Goal: Information Seeking & Learning: Learn about a topic

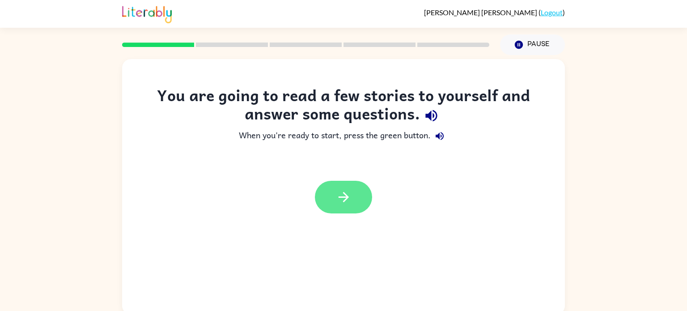
click at [359, 189] on button "button" at bounding box center [343, 197] width 57 height 33
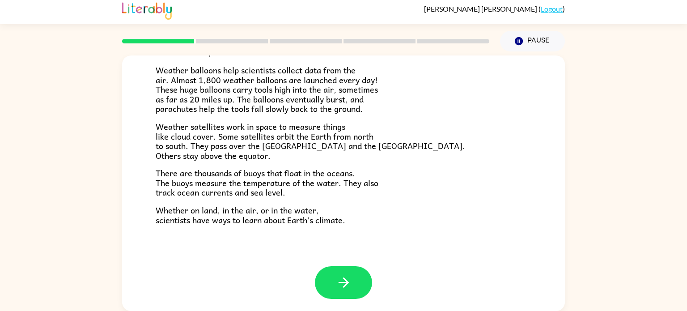
scroll to position [250, 0]
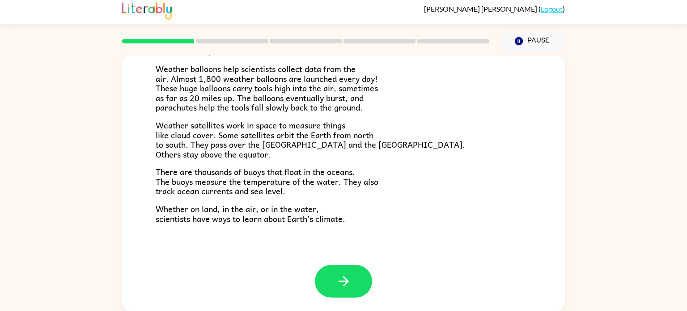
click at [280, 79] on span "Weather balloons help scientists collect data from the air. Almost 1,800 weathe…" at bounding box center [267, 87] width 222 height 51
drag, startPoint x: 173, startPoint y: 82, endPoint x: 205, endPoint y: 84, distance: 31.8
click at [205, 84] on span "Weather balloons help scientists collect data from the air. Almost 1,800 weathe…" at bounding box center [267, 87] width 222 height 51
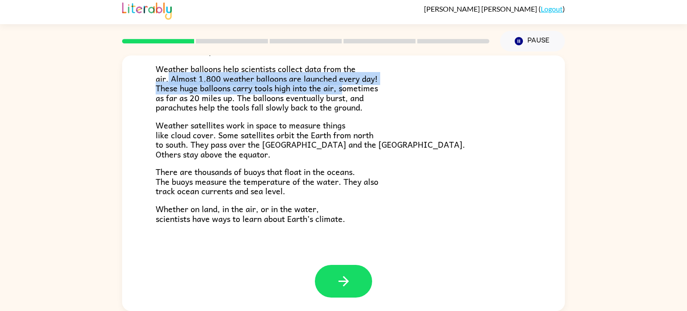
drag, startPoint x: 168, startPoint y: 79, endPoint x: 343, endPoint y: 88, distance: 175.5
click at [343, 88] on span "Weather balloons help scientists collect data from the air. Almost 1,800 weathe…" at bounding box center [267, 87] width 222 height 51
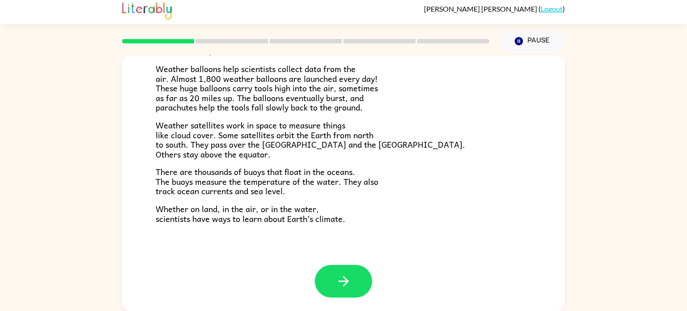
click at [428, 108] on p "Weather balloons help scientists collect data from the air. Almost 1,800 weathe…" at bounding box center [344, 88] width 376 height 48
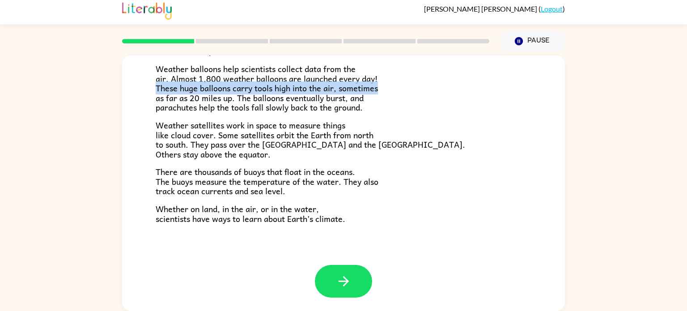
drag, startPoint x: 157, startPoint y: 91, endPoint x: 379, endPoint y: 90, distance: 221.3
click at [379, 90] on p "Weather balloons help scientists collect data from the air. Almost 1,800 weathe…" at bounding box center [344, 88] width 376 height 48
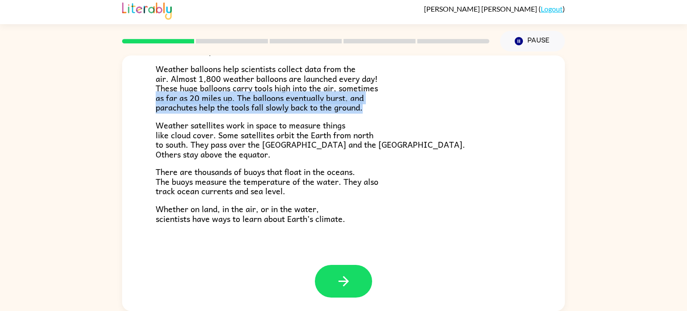
drag, startPoint x: 148, startPoint y: 98, endPoint x: 368, endPoint y: 112, distance: 219.9
click at [368, 112] on div "Climate Climate is the average of the weather conditions over all four seasons.…" at bounding box center [343, 35] width 443 height 459
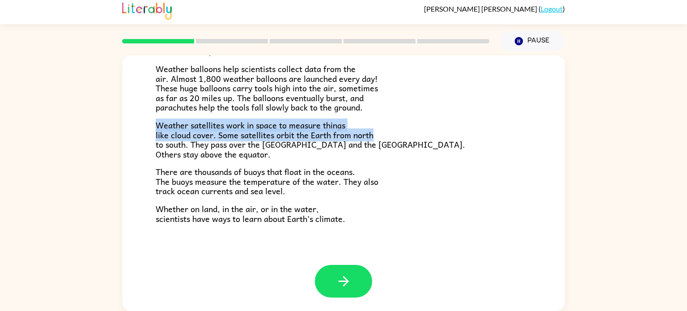
drag, startPoint x: 156, startPoint y: 123, endPoint x: 406, endPoint y: 148, distance: 251.2
click at [406, 148] on p "Weather satellites work in space to measure things like cloud cover. Some satel…" at bounding box center [344, 139] width 376 height 38
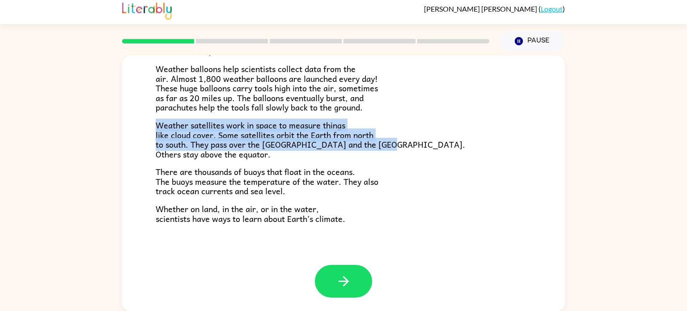
click at [332, 133] on span "Weather satellites work in space to measure things like cloud cover. Some satel…" at bounding box center [310, 139] width 309 height 42
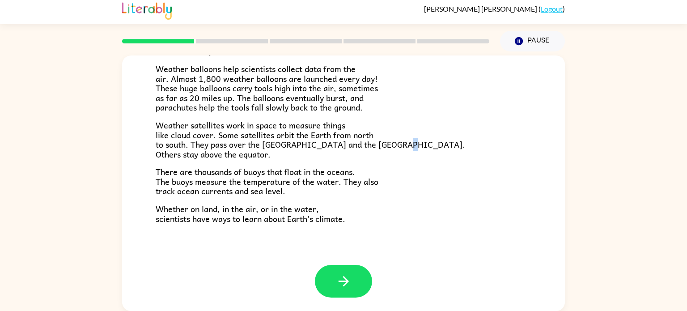
drag, startPoint x: 155, startPoint y: 150, endPoint x: 159, endPoint y: 160, distance: 10.9
click at [159, 160] on div "Climate is the average of the weather conditions over all four seasons. Some pl…" at bounding box center [344, 40] width 376 height 366
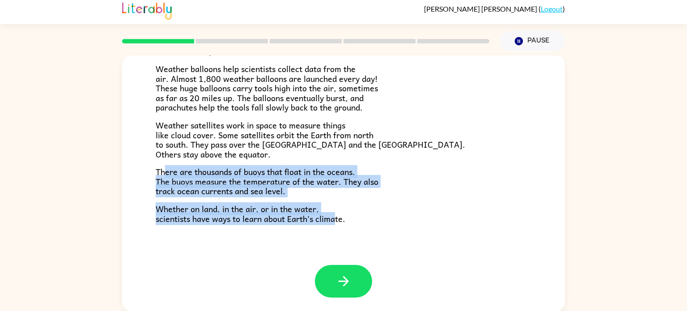
drag, startPoint x: 164, startPoint y: 174, endPoint x: 357, endPoint y: 217, distance: 198.0
click at [357, 217] on div "Climate is the average of the weather conditions over all four seasons. Some pl…" at bounding box center [344, 40] width 376 height 366
click at [355, 277] on button "button" at bounding box center [343, 281] width 57 height 33
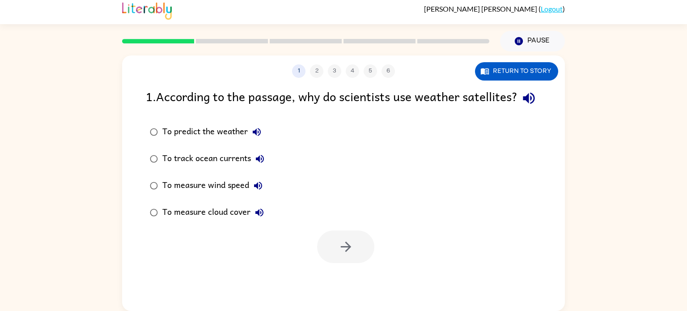
scroll to position [0, 0]
click at [525, 81] on div "1 2 3 4 5 6 Return to story 1 . According to the passage, why do scientists use…" at bounding box center [343, 182] width 443 height 255
click at [524, 78] on button "Return to story" at bounding box center [516, 71] width 83 height 18
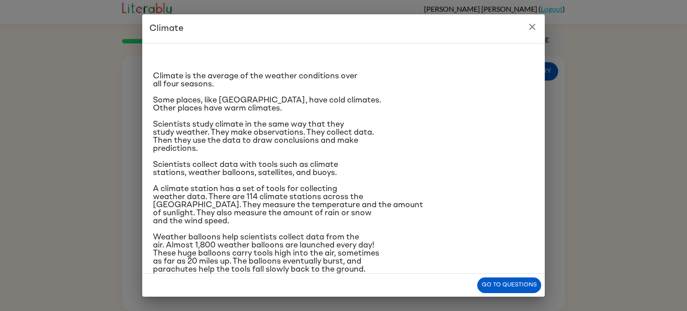
drag, startPoint x: 276, startPoint y: 258, endPoint x: 280, endPoint y: 180, distance: 78.8
click at [280, 180] on div "Climate is the average of the weather conditions over all four seasons. Some pl…" at bounding box center [343, 210] width 381 height 319
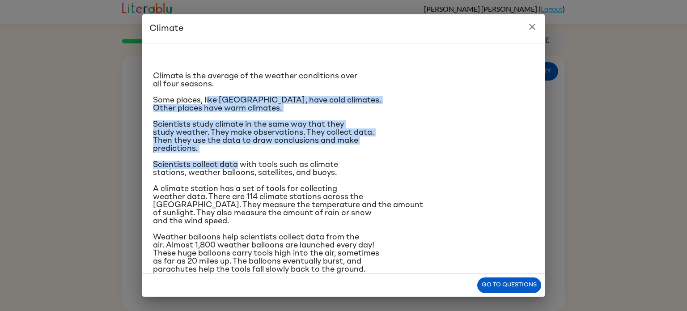
drag, startPoint x: 208, startPoint y: 103, endPoint x: 237, endPoint y: 152, distance: 57.5
click at [237, 152] on div "Climate is the average of the weather conditions over all four seasons. Some pl…" at bounding box center [343, 210] width 381 height 319
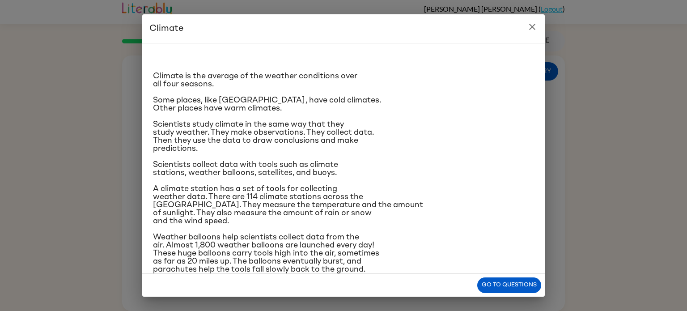
click at [475, 165] on p "Scientists collect data with tools such as climate stations, weather balloons, …" at bounding box center [343, 169] width 381 height 16
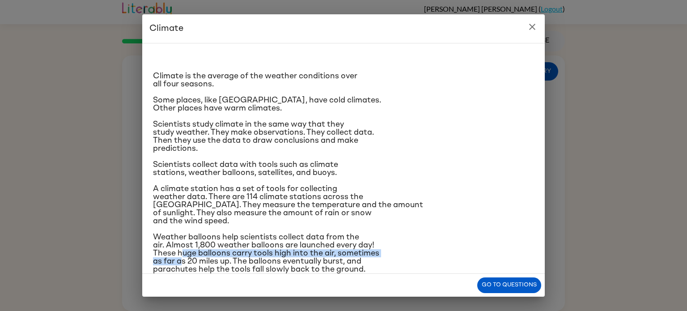
drag, startPoint x: 181, startPoint y: 256, endPoint x: 182, endPoint y: 249, distance: 7.2
click at [182, 249] on span "Weather balloons help scientists collect data from the air. Almost 1,800 weathe…" at bounding box center [266, 253] width 226 height 40
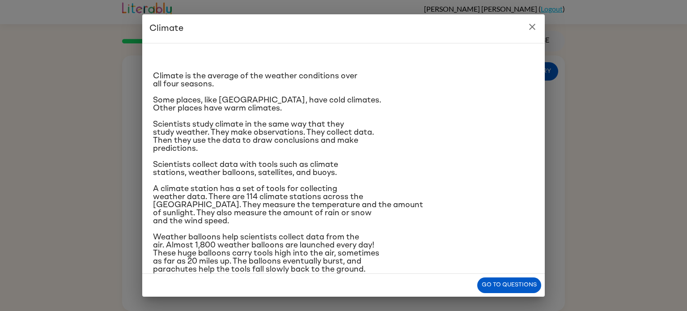
click at [172, 196] on span "A climate station has a set of tools for collecting weather data. There are 114…" at bounding box center [288, 205] width 270 height 40
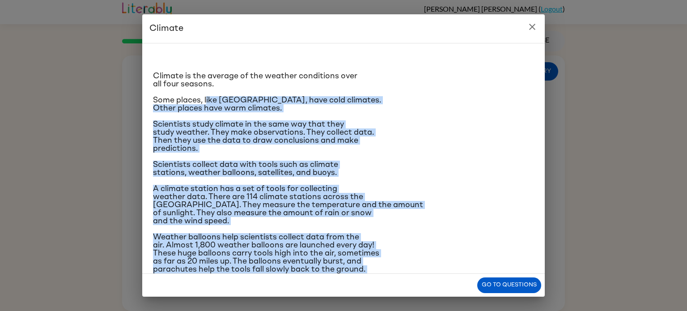
scroll to position [106, 0]
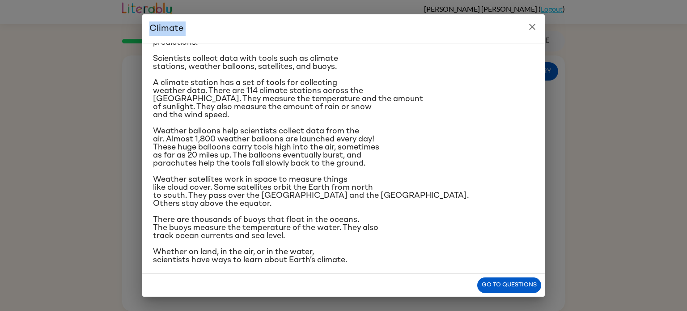
drag, startPoint x: 207, startPoint y: 88, endPoint x: 337, endPoint y: 325, distance: 270.9
click at [337, 310] on html "[PERSON_NAME] ( Logout ) Pause Pause 1 2 3 4 5 6 Return to story 1 . According …" at bounding box center [343, 153] width 687 height 314
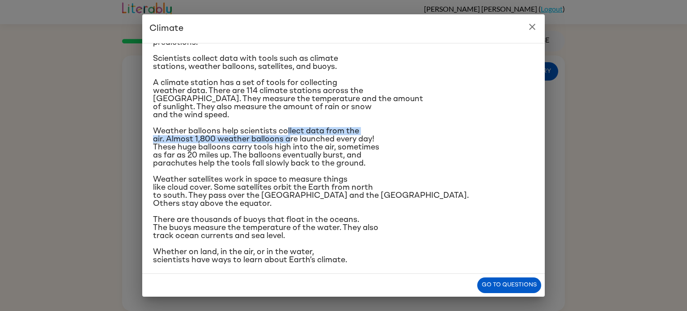
drag, startPoint x: 289, startPoint y: 137, endPoint x: 287, endPoint y: 129, distance: 8.1
click at [287, 129] on span "Weather balloons help scientists collect data from the air. Almost 1,800 weathe…" at bounding box center [266, 147] width 226 height 40
click at [411, 254] on p "Whether on land, in the air, or in the water, scientists have ways to learn abo…" at bounding box center [343, 256] width 381 height 16
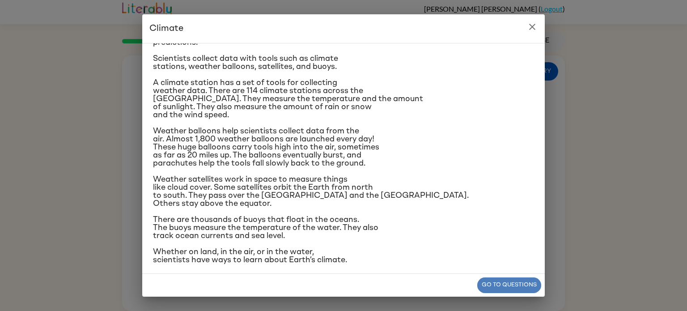
click at [485, 287] on button "Go to questions" at bounding box center [509, 285] width 64 height 16
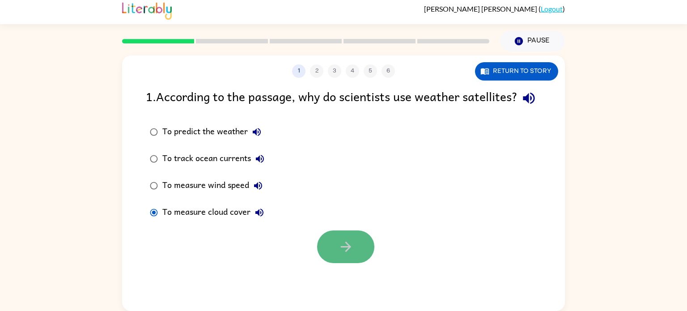
click at [333, 254] on button "button" at bounding box center [345, 246] width 57 height 33
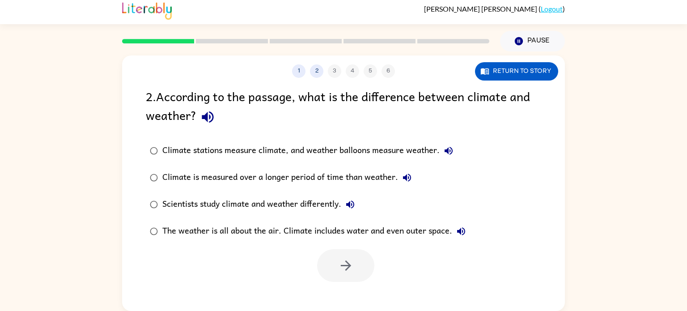
click at [157, 166] on label "Climate is measured over a longer period of time than weather." at bounding box center [308, 177] width 334 height 27
click at [343, 252] on button "button" at bounding box center [345, 265] width 57 height 33
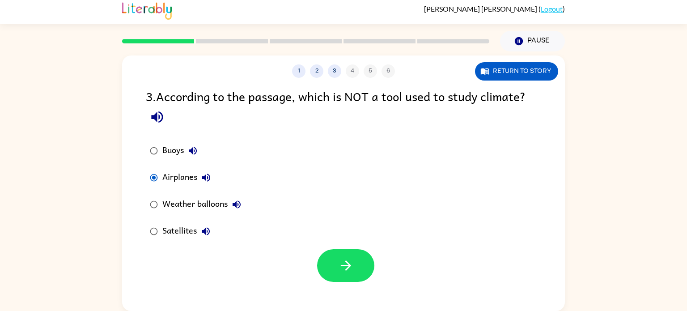
click at [383, 256] on div at bounding box center [343, 263] width 443 height 37
click at [361, 262] on button "button" at bounding box center [345, 265] width 57 height 33
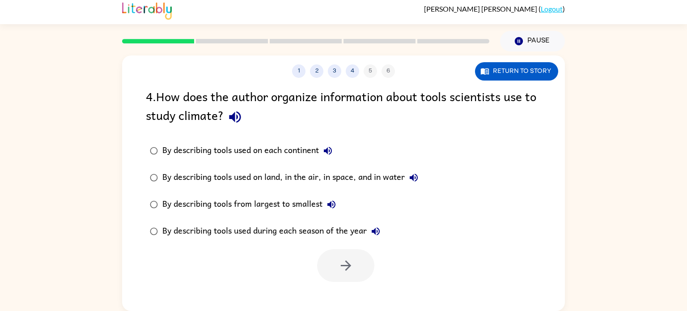
scroll to position [0, 0]
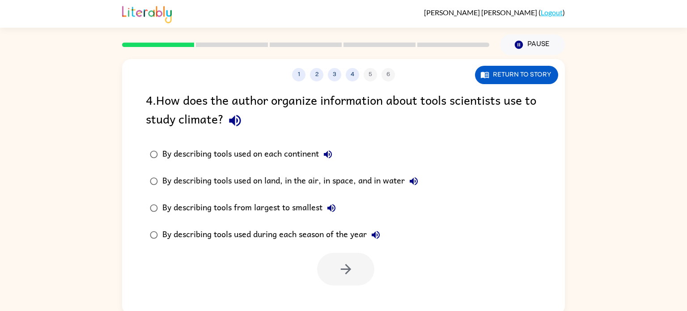
click at [249, 178] on div "By describing tools used on land, in the air, in space, and in water" at bounding box center [292, 181] width 260 height 18
click at [346, 273] on icon "button" at bounding box center [345, 269] width 10 height 10
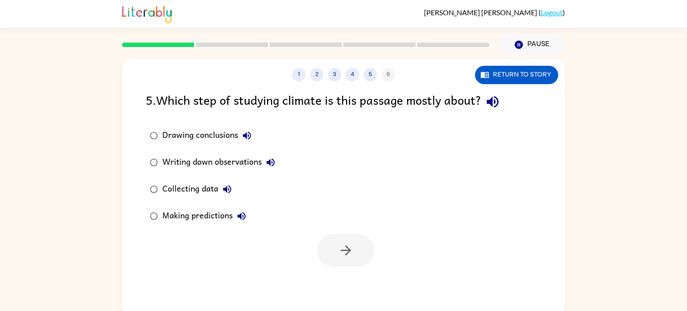
click at [190, 192] on div "Collecting data" at bounding box center [199, 189] width 74 height 18
click at [344, 251] on icon "button" at bounding box center [346, 250] width 16 height 16
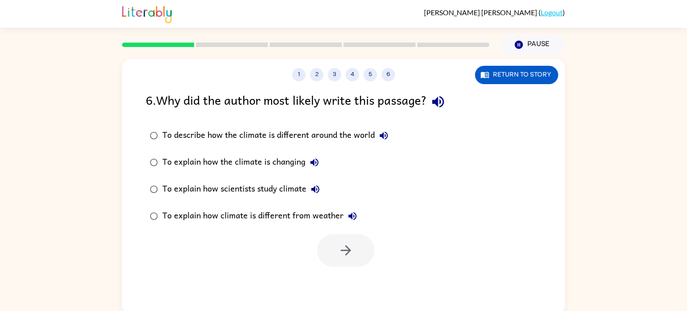
click at [288, 189] on div "To explain how scientists study climate" at bounding box center [243, 189] width 162 height 18
click at [355, 262] on button "button" at bounding box center [345, 250] width 57 height 33
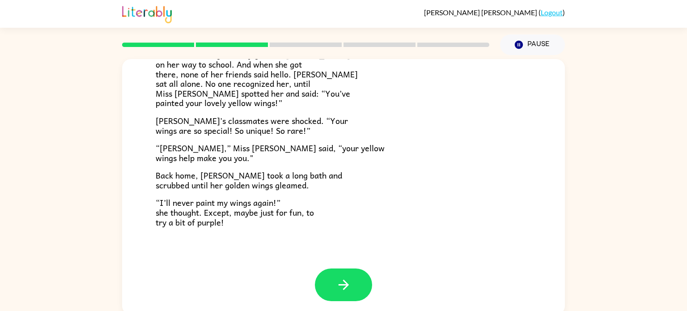
scroll to position [4, 0]
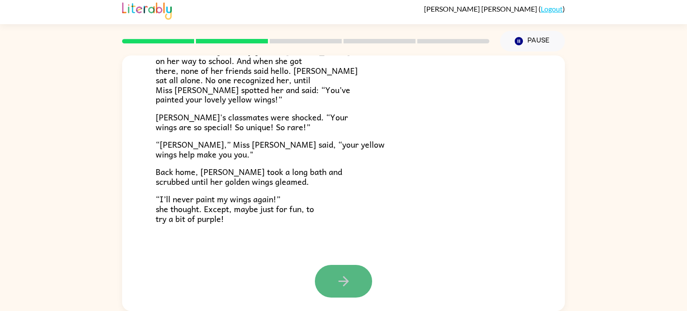
click at [339, 275] on icon "button" at bounding box center [344, 281] width 16 height 16
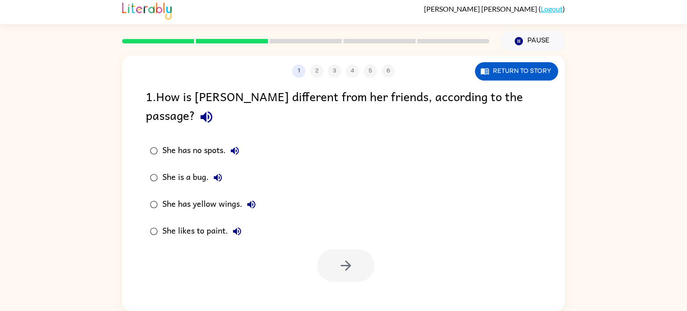
click at [193, 195] on div "She has yellow wings." at bounding box center [211, 204] width 98 height 18
click at [327, 249] on button "button" at bounding box center [345, 265] width 57 height 33
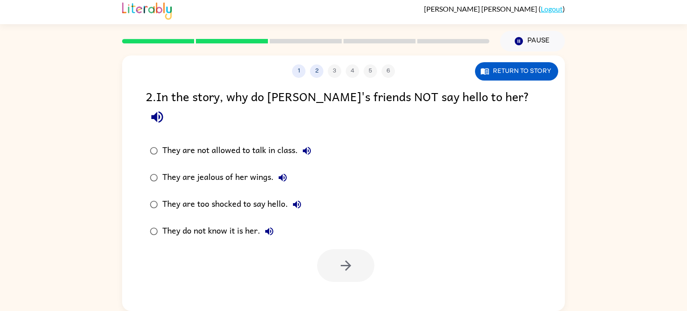
click at [200, 195] on div "They are too shocked to say hello." at bounding box center [234, 204] width 144 height 18
click at [215, 222] on div "They do not know it is her." at bounding box center [220, 231] width 116 height 18
click at [358, 249] on button "button" at bounding box center [345, 265] width 57 height 33
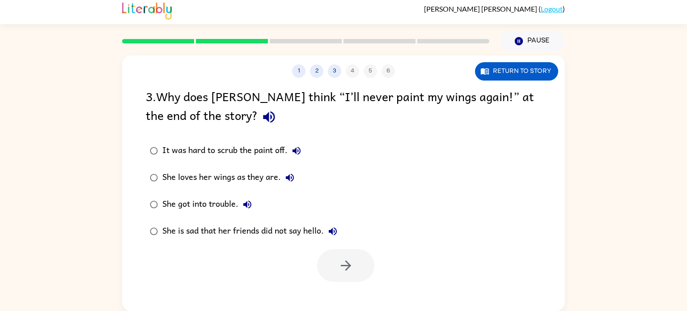
click at [191, 233] on div "She is sad that her friends did not say hello." at bounding box center [251, 231] width 179 height 18
click at [186, 179] on div "She loves her wings as they are." at bounding box center [230, 178] width 136 height 18
click at [195, 232] on div "She is sad that her friends did not say hello." at bounding box center [251, 231] width 179 height 18
click at [203, 176] on div "She loves her wings as they are." at bounding box center [230, 178] width 136 height 18
click at [236, 228] on div "She is sad that her friends did not say hello." at bounding box center [251, 231] width 179 height 18
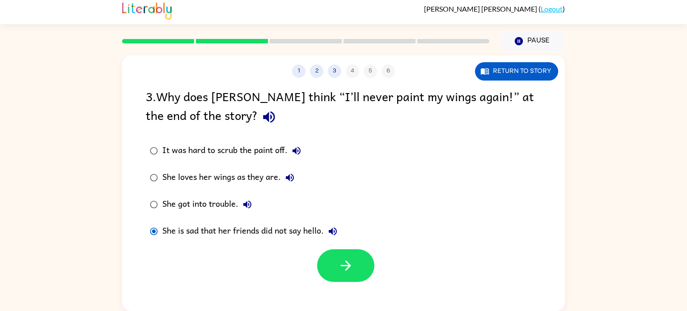
click at [202, 178] on div "She loves her wings as they are." at bounding box center [230, 178] width 136 height 18
click at [346, 287] on div "1 2 3 4 5 6 Return to story 3 . Why does [PERSON_NAME] think “I’ll never paint …" at bounding box center [343, 182] width 443 height 255
click at [342, 280] on button "button" at bounding box center [345, 265] width 57 height 33
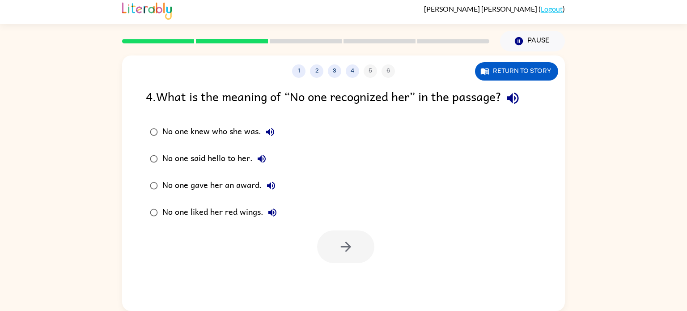
click at [206, 132] on div "No one knew who she was." at bounding box center [220, 132] width 117 height 18
click at [338, 257] on button "button" at bounding box center [345, 246] width 57 height 33
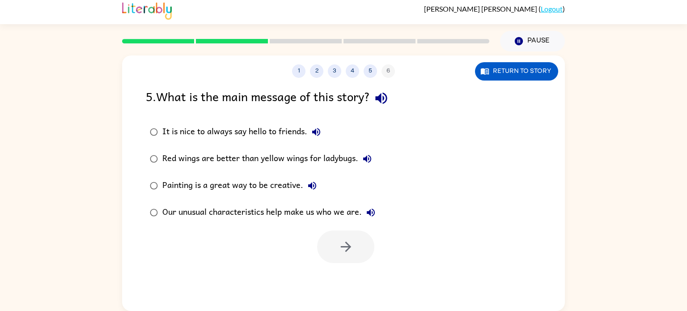
click at [241, 216] on div "Our unusual characteristics help make us who we are." at bounding box center [270, 212] width 217 height 18
click at [331, 228] on div at bounding box center [343, 244] width 443 height 37
click at [340, 252] on icon "button" at bounding box center [346, 247] width 16 height 16
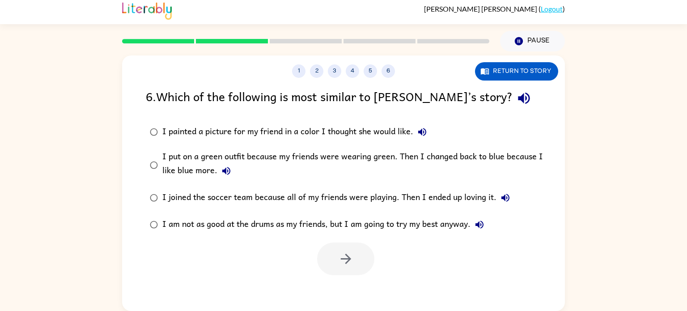
click at [227, 161] on div "I put on a green outfit because my friends were wearing green. Then I changed b…" at bounding box center [357, 165] width 391 height 30
click at [364, 251] on button "button" at bounding box center [345, 258] width 57 height 33
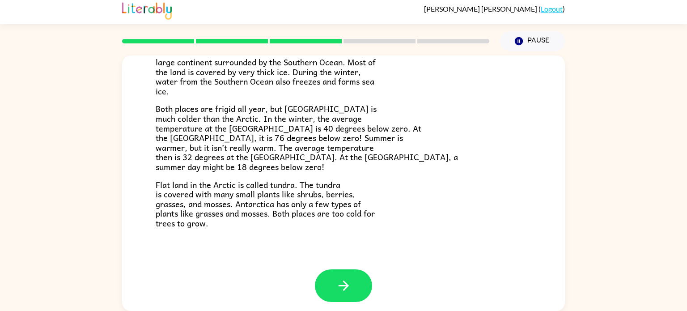
scroll to position [189, 0]
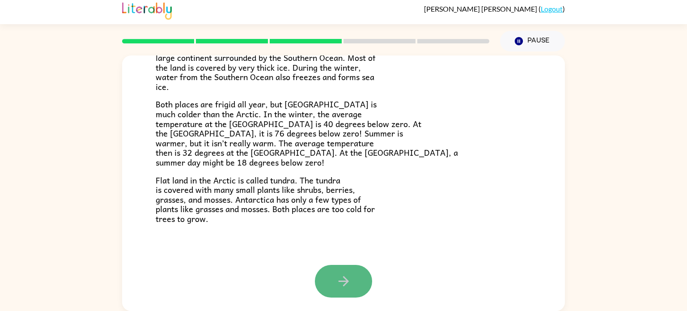
click at [337, 291] on button "button" at bounding box center [343, 281] width 57 height 33
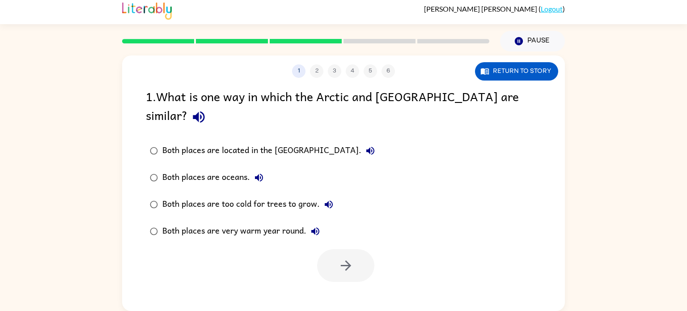
click at [260, 195] on div "Both places are too cold for trees to grow." at bounding box center [249, 204] width 175 height 18
click at [351, 258] on icon "button" at bounding box center [346, 266] width 16 height 16
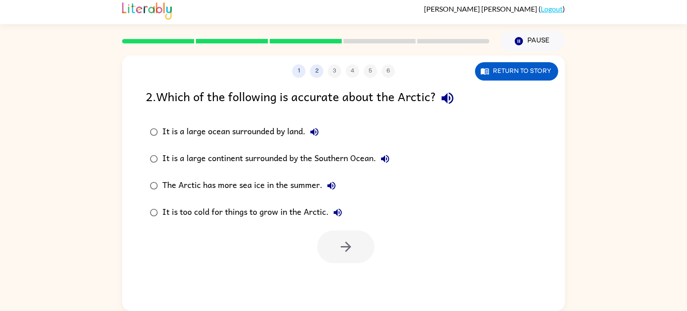
click at [239, 216] on div "It is too cold for things to grow in the Arctic." at bounding box center [254, 212] width 184 height 18
click at [211, 162] on div "It is a large continent surrounded by the Southern Ocean." at bounding box center [278, 159] width 232 height 18
click at [224, 180] on div "The Arctic has more sea ice in the summer." at bounding box center [251, 186] width 178 height 18
click at [239, 211] on div "It is too cold for things to grow in the Arctic." at bounding box center [254, 212] width 184 height 18
click at [346, 254] on button "button" at bounding box center [345, 246] width 57 height 33
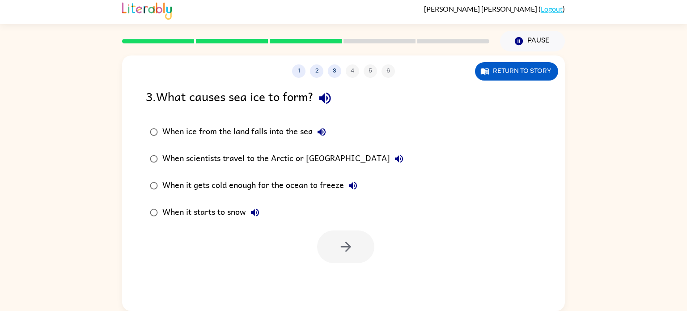
click at [232, 182] on div "When it gets cold enough for the ocean to freeze" at bounding box center [261, 186] width 199 height 18
click at [355, 262] on button "button" at bounding box center [345, 246] width 57 height 33
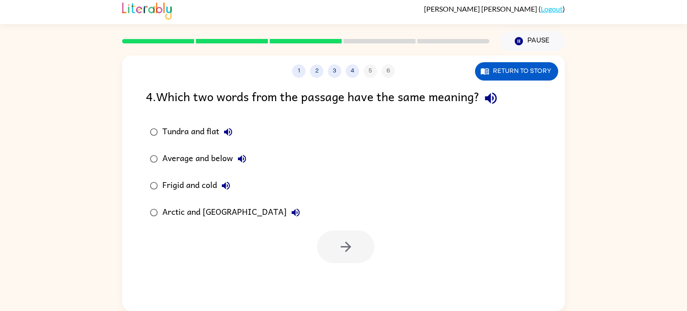
click at [211, 186] on div "Frigid and cold" at bounding box center [198, 186] width 72 height 18
click at [322, 245] on button "button" at bounding box center [345, 246] width 57 height 33
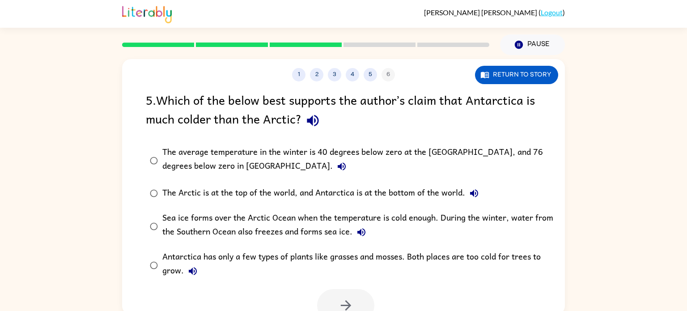
scroll to position [4, 0]
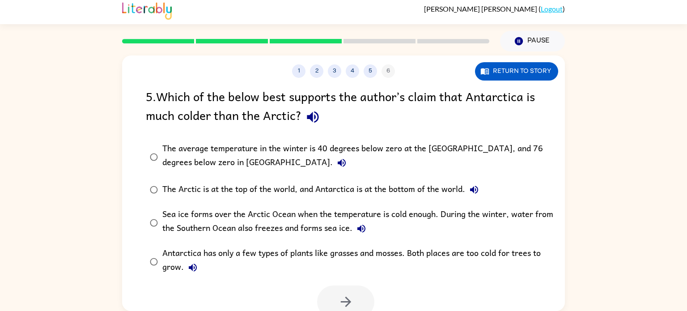
click at [196, 170] on div "The average temperature in the winter is 40 degrees below zero at the [GEOGRAPH…" at bounding box center [357, 157] width 391 height 30
click at [353, 301] on button "button" at bounding box center [345, 301] width 57 height 33
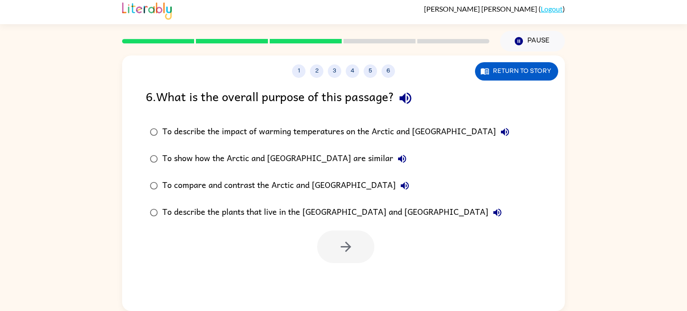
click at [246, 187] on div "To compare and contrast the Arctic and [GEOGRAPHIC_DATA]" at bounding box center [287, 186] width 251 height 18
click at [353, 240] on icon "button" at bounding box center [346, 247] width 16 height 16
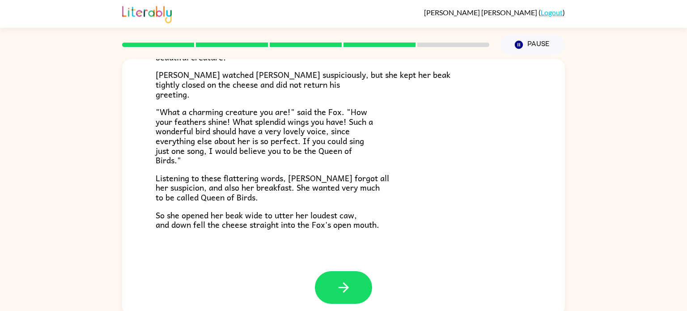
scroll to position [176, 0]
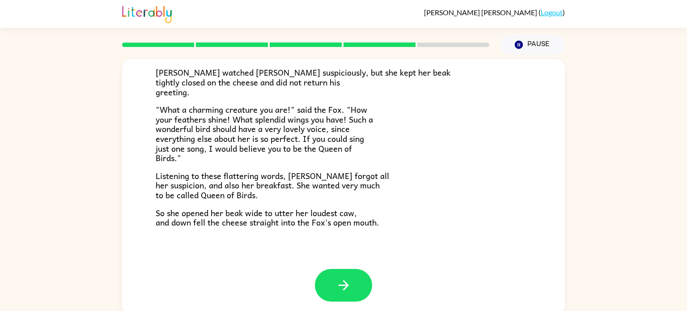
click at [178, 130] on span ""What a charming creature you are!" said the Fox. "How your feathers shine! Wha…" at bounding box center [264, 133] width 217 height 61
click at [273, 105] on span ""What a charming creature you are!" said the Fox. "How your feathers shine! Wha…" at bounding box center [264, 133] width 217 height 61
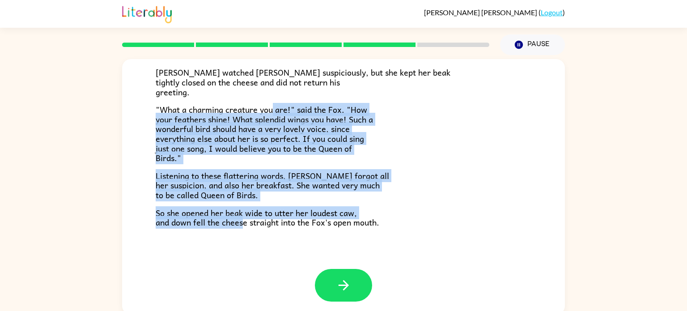
drag, startPoint x: 273, startPoint y: 105, endPoint x: 242, endPoint y: 254, distance: 151.7
click at [242, 254] on div "The Fox and the Crow One bright morning as [PERSON_NAME] was following his shar…" at bounding box center [343, 75] width 443 height 385
click at [336, 295] on button "button" at bounding box center [343, 285] width 57 height 33
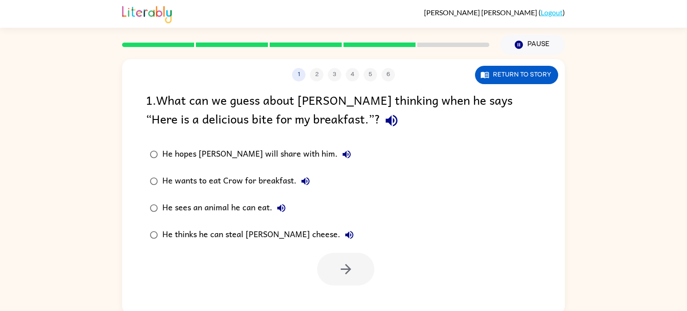
click at [237, 238] on div "He thinks he can steal [PERSON_NAME] cheese." at bounding box center [260, 235] width 196 height 18
click at [321, 268] on button "button" at bounding box center [345, 269] width 57 height 33
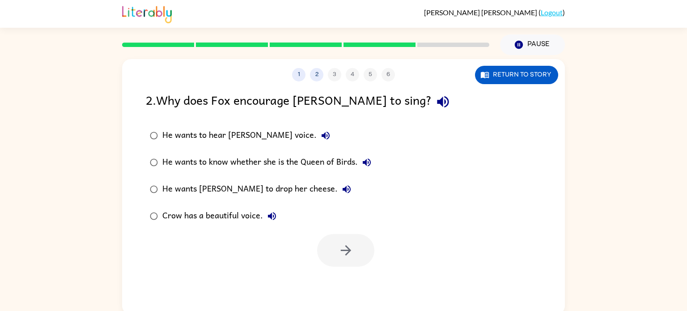
click at [243, 188] on div "He wants [PERSON_NAME] to drop her cheese." at bounding box center [258, 189] width 193 height 18
click at [338, 245] on icon "button" at bounding box center [346, 250] width 16 height 16
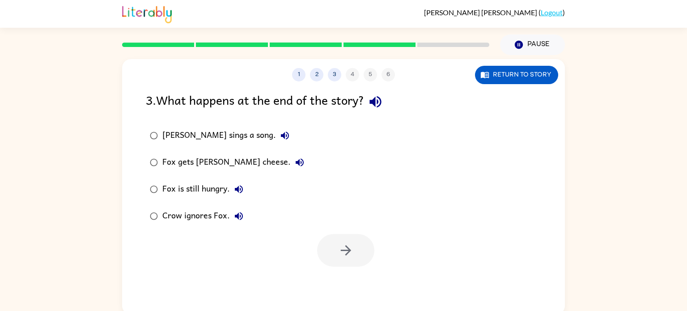
click at [205, 165] on div "Fox gets [PERSON_NAME] cheese." at bounding box center [235, 162] width 146 height 18
click at [324, 249] on button "button" at bounding box center [345, 250] width 57 height 33
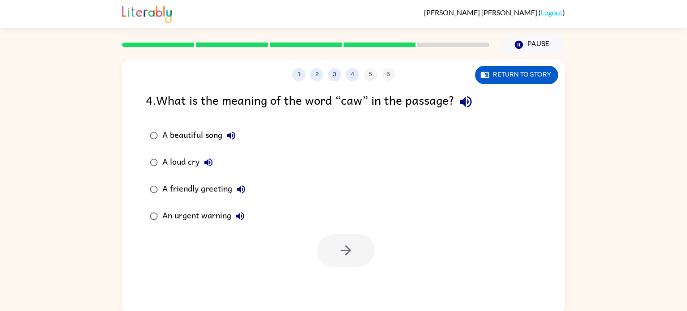
click at [177, 117] on div "4 . What is the meaning of the word “caw” in the passage? A beautiful song A lo…" at bounding box center [343, 178] width 443 height 176
click at [181, 127] on div "A beautiful song" at bounding box center [201, 136] width 78 height 18
click at [371, 242] on button "button" at bounding box center [345, 250] width 57 height 33
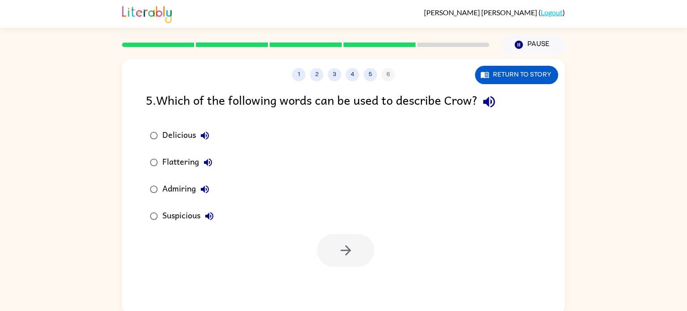
click at [174, 189] on div "Admiring" at bounding box center [187, 189] width 51 height 18
click at [181, 222] on div "Suspicious" at bounding box center [190, 216] width 56 height 18
click at [194, 189] on div "Admiring" at bounding box center [187, 189] width 51 height 18
click at [354, 262] on button "button" at bounding box center [345, 250] width 57 height 33
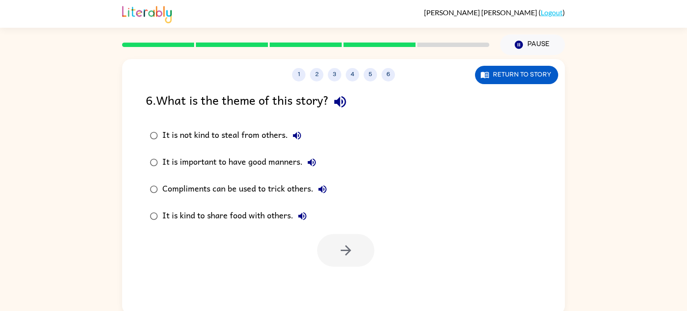
click at [235, 195] on div "Compliments can be used to trick others." at bounding box center [246, 189] width 169 height 18
click at [322, 262] on button "button" at bounding box center [345, 250] width 57 height 33
click at [349, 241] on div at bounding box center [345, 250] width 57 height 33
click at [232, 188] on div "Compliments can be used to trick others." at bounding box center [246, 189] width 169 height 18
click at [382, 280] on div "1 2 3 4 5 6 Return to story 6 . What is the theme of this story? It is not kind…" at bounding box center [343, 186] width 443 height 255
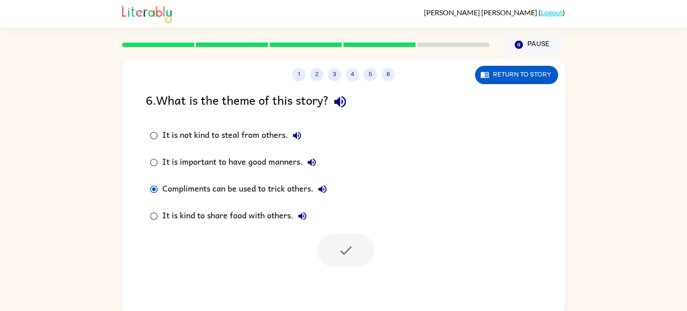
click at [366, 261] on div at bounding box center [345, 250] width 57 height 33
click at [537, 65] on div "1 2 3 4 5 6 Return to story" at bounding box center [343, 70] width 443 height 22
click at [537, 74] on button "Return to story" at bounding box center [516, 75] width 83 height 18
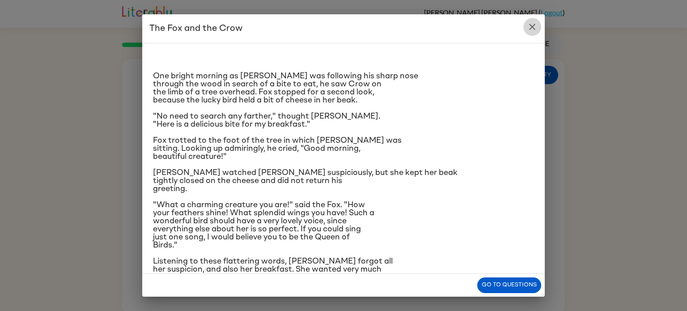
click at [525, 32] on button "close" at bounding box center [532, 27] width 18 height 18
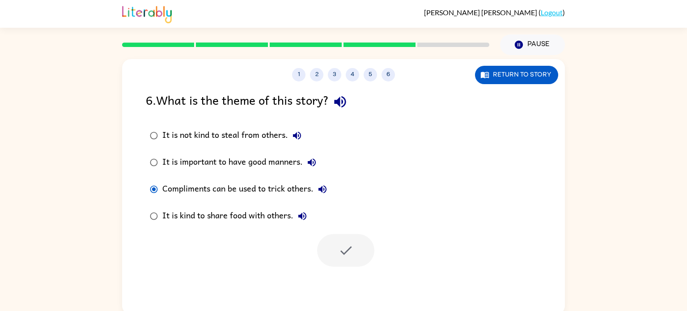
click at [269, 189] on div "Compliments can be used to trick others." at bounding box center [246, 189] width 169 height 18
click at [366, 248] on div at bounding box center [345, 250] width 57 height 33
click at [165, 185] on div "Compliments can be used to trick others." at bounding box center [246, 189] width 169 height 18
click at [330, 246] on div at bounding box center [345, 250] width 57 height 33
click at [384, 76] on button "6" at bounding box center [387, 74] width 13 height 13
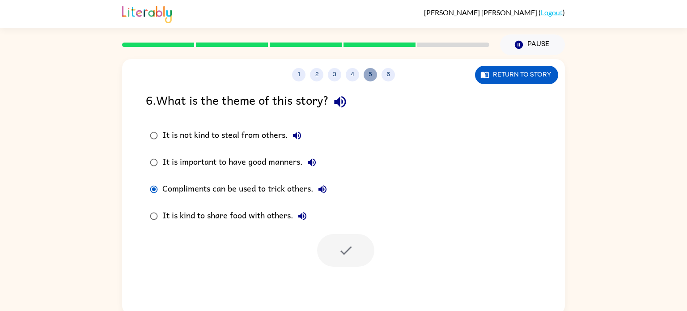
click at [376, 75] on button "5" at bounding box center [369, 74] width 13 height 13
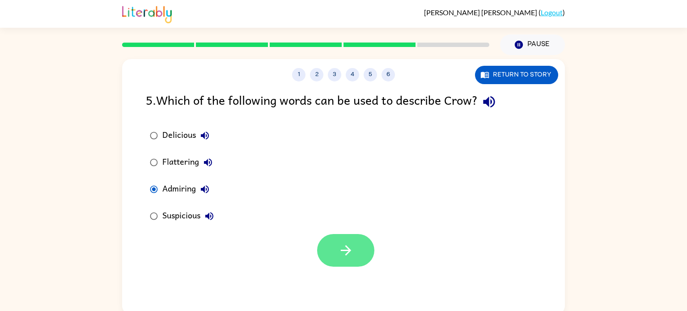
click at [361, 262] on button "button" at bounding box center [345, 250] width 57 height 33
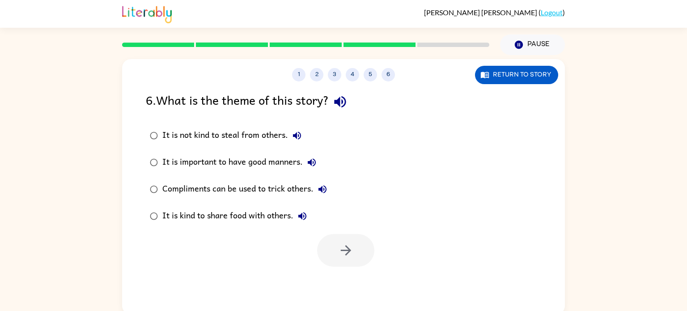
click at [361, 262] on div at bounding box center [345, 250] width 57 height 33
